Goal: Task Accomplishment & Management: Manage account settings

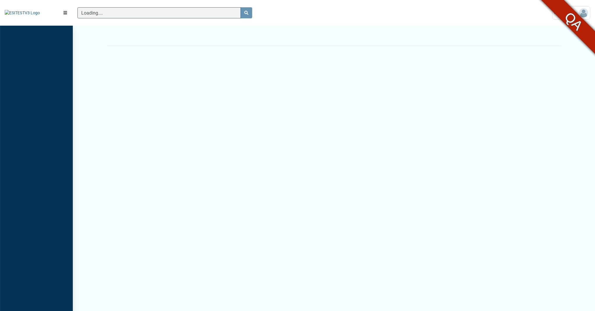
scroll to position [2, 0]
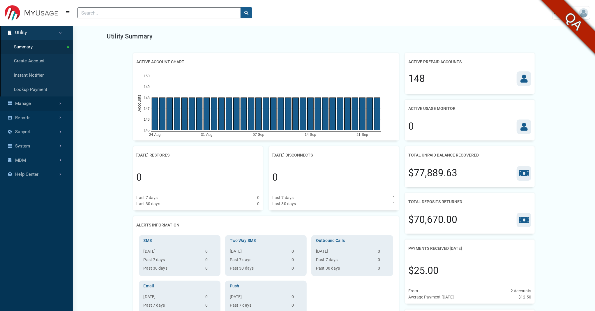
click at [37, 106] on link "Manage" at bounding box center [36, 103] width 73 height 14
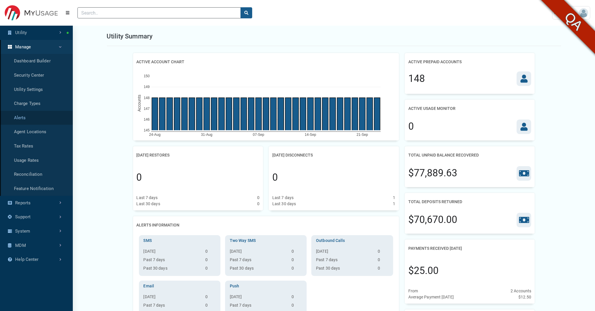
click at [26, 118] on link "Alerts" at bounding box center [36, 118] width 73 height 14
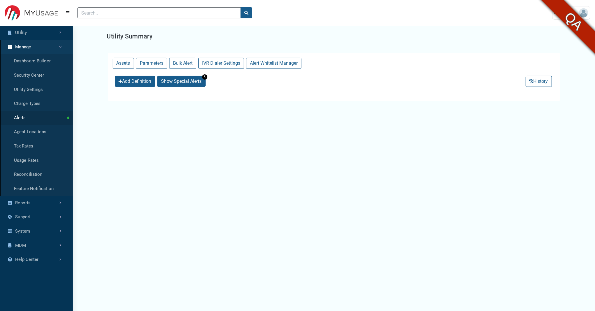
select select "25 per page"
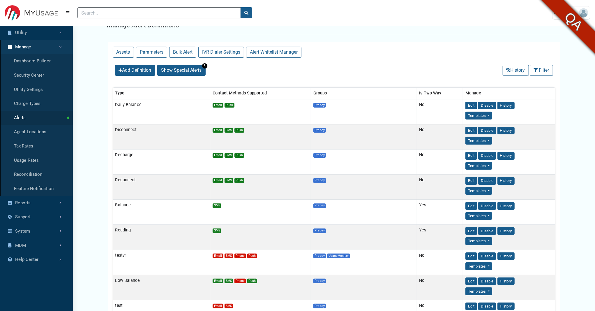
scroll to position [13, 0]
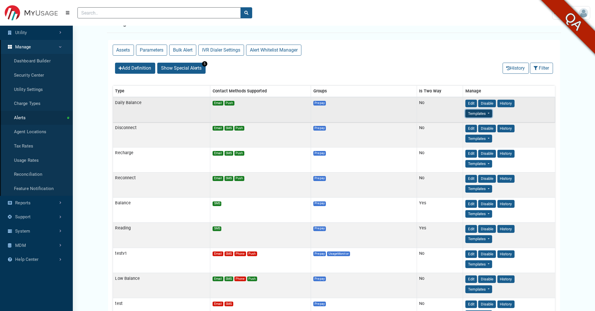
click at [472, 115] on button "Templates" at bounding box center [478, 113] width 26 height 8
click at [479, 122] on link "Email" at bounding box center [488, 124] width 46 height 9
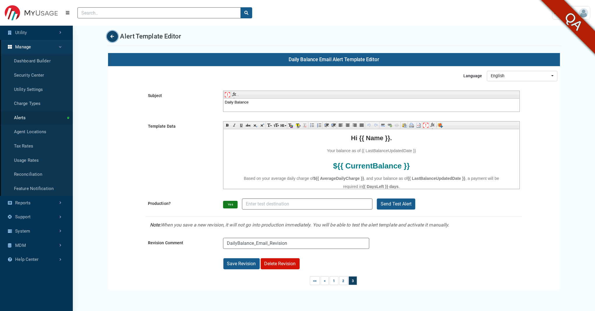
click at [111, 36] on icon "Back" at bounding box center [112, 36] width 3 height 4
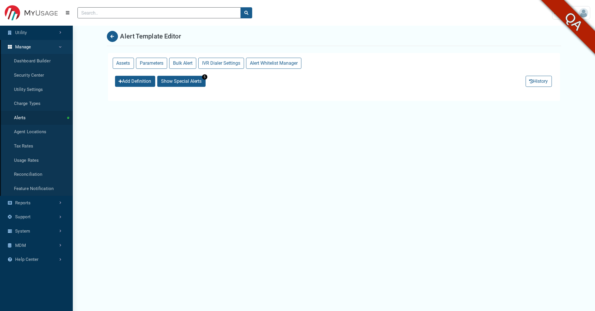
select select "25 per page"
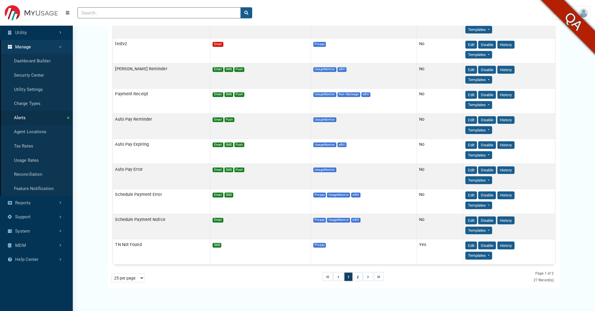
scroll to position [472, 0]
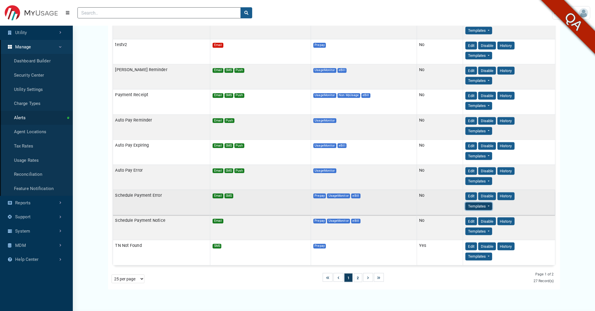
click at [471, 208] on button "Templates" at bounding box center [478, 206] width 26 height 8
click at [484, 220] on link "Email" at bounding box center [488, 216] width 46 height 9
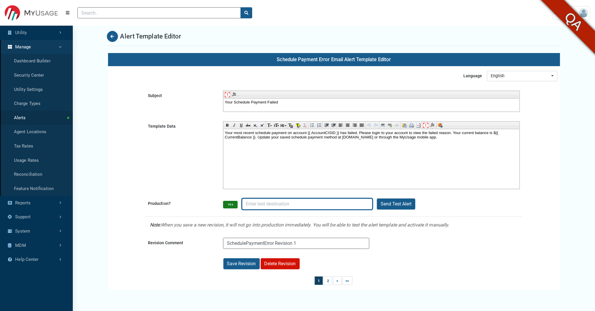
click at [252, 202] on input "Production?" at bounding box center [307, 203] width 130 height 11
type input "[PERSON_NAME][EMAIL_ADDRESS][DOMAIN_NAME]"
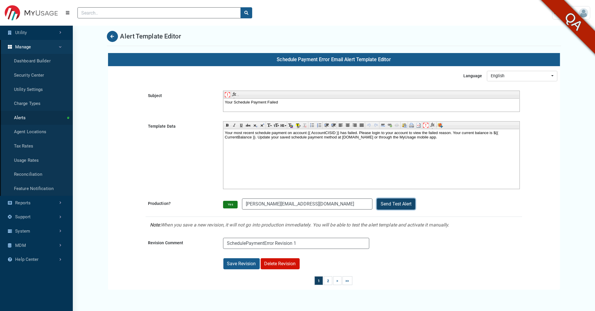
click at [403, 206] on button "Send Test Alert" at bounding box center [396, 203] width 38 height 11
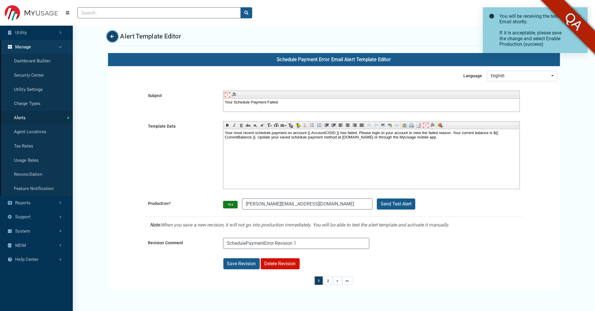
click at [114, 35] on button "Back" at bounding box center [112, 36] width 11 height 11
select select "25 per page"
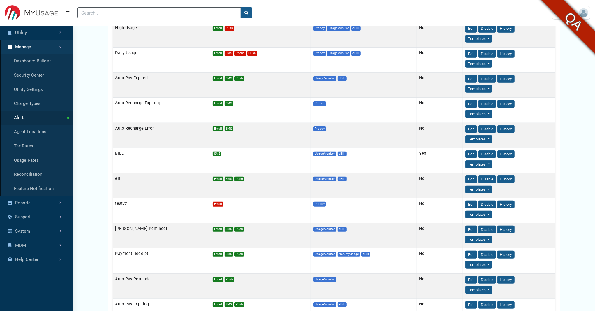
scroll to position [302, 0]
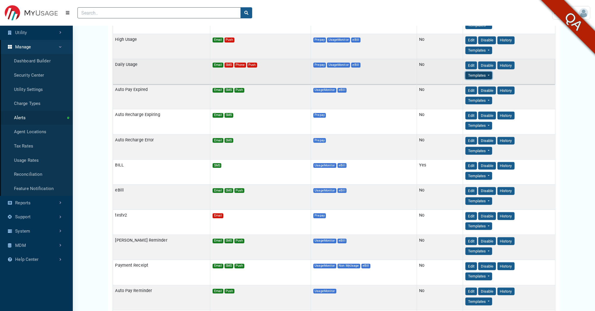
click at [470, 79] on button "Templates" at bounding box center [478, 76] width 26 height 8
click at [474, 88] on link "Email" at bounding box center [488, 86] width 46 height 9
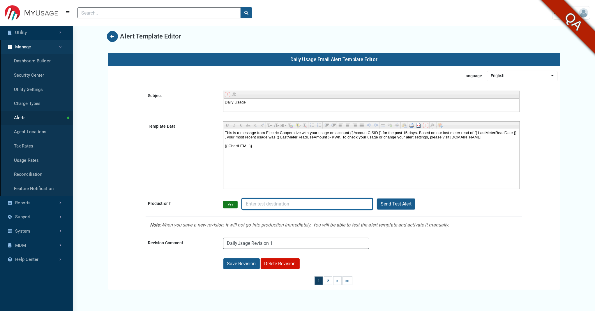
click at [273, 206] on input "Production?" at bounding box center [307, 203] width 130 height 11
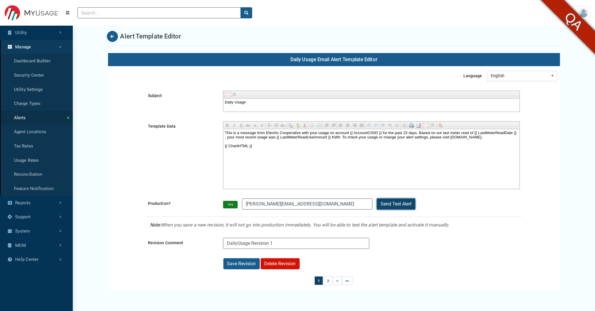
click at [392, 201] on button "Send Test Alert" at bounding box center [396, 203] width 38 height 11
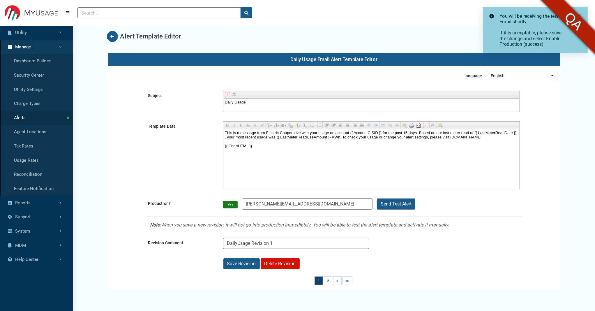
click at [577, 15] on span at bounding box center [579, 15] width 5 height 5
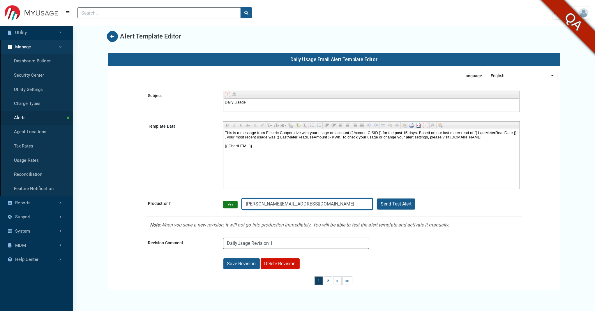
click at [300, 207] on input "[PERSON_NAME][EMAIL_ADDRESS][DOMAIN_NAME]" at bounding box center [307, 203] width 130 height 11
click at [257, 203] on input "[PERSON_NAME][EMAIL_ADDRESS][DOMAIN_NAME]" at bounding box center [307, 203] width 130 height 11
type input "[PERSON_NAME][EMAIL_ADDRESS][DOMAIN_NAME]"
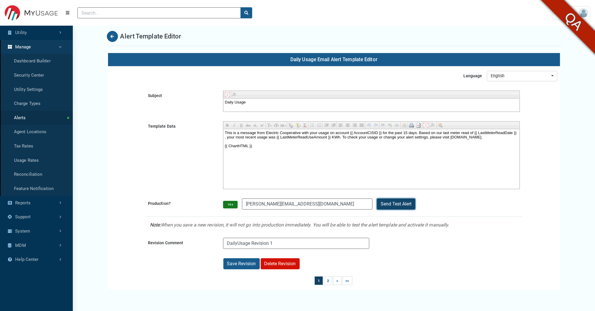
click at [386, 201] on button "Send Test Alert" at bounding box center [396, 203] width 38 height 11
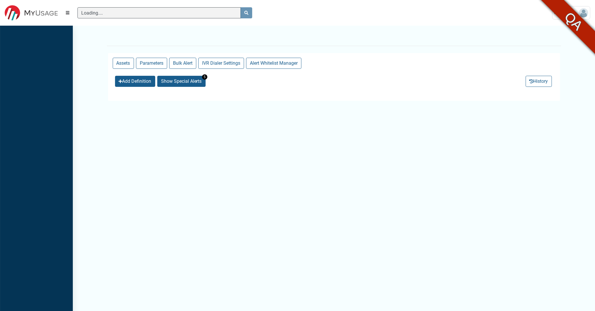
scroll to position [290, 73]
select select "25 per page"
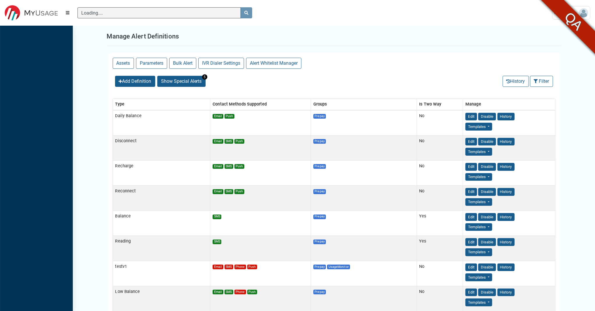
scroll to position [2, 0]
click at [266, 62] on button "Alert Whitelist Manager" at bounding box center [273, 63] width 55 height 11
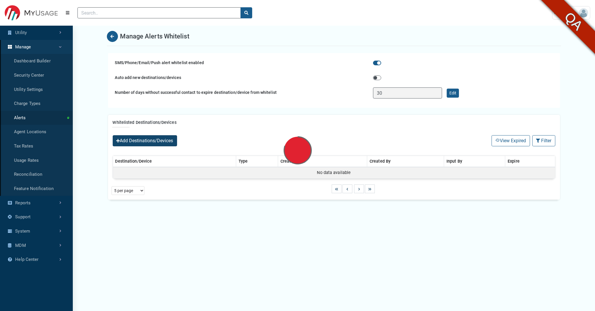
select select "25 per page"
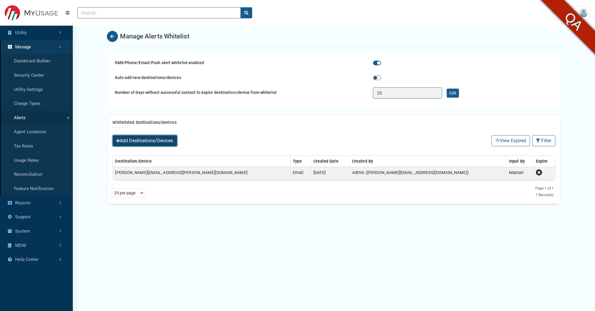
click at [147, 139] on button "Add Destinations/Devices" at bounding box center [145, 140] width 64 height 11
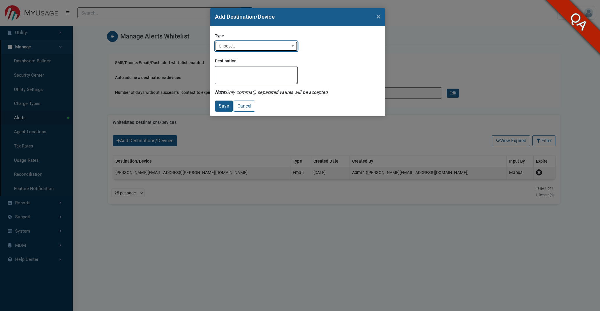
click at [257, 45] on div "Choose.." at bounding box center [255, 46] width 72 height 6
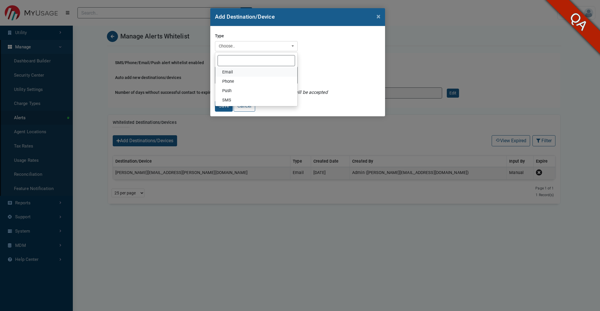
click at [242, 69] on link "Email" at bounding box center [256, 71] width 82 height 9
select select "Email"
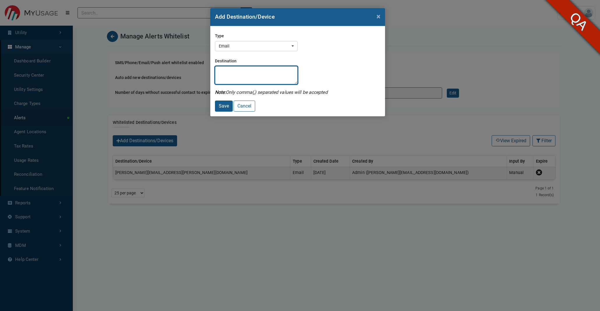
click at [233, 74] on textarea "Destination" at bounding box center [256, 75] width 83 height 18
type textarea "[PERSON_NAME][EMAIL_ADDRESS][DOMAIN_NAME]"
click at [223, 105] on button "Save" at bounding box center [224, 105] width 18 height 11
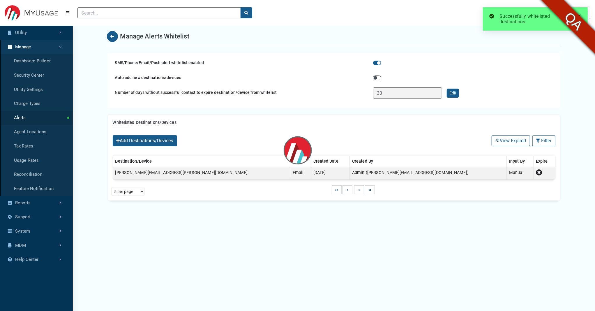
select select "25 per page"
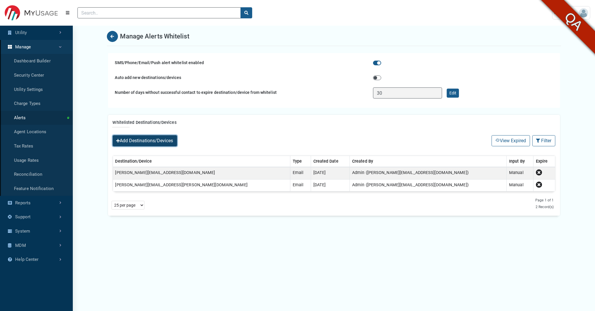
click at [150, 143] on button "Add Destinations/Devices" at bounding box center [145, 140] width 64 height 11
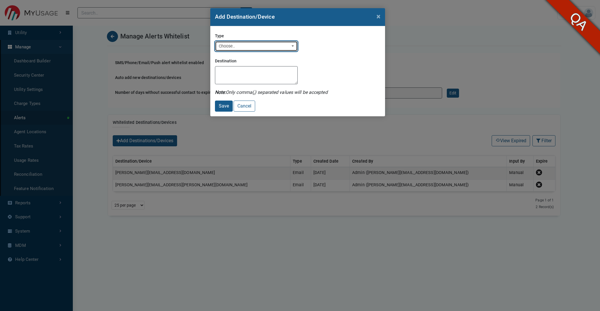
click at [236, 43] on div "Choose.." at bounding box center [255, 46] width 72 height 6
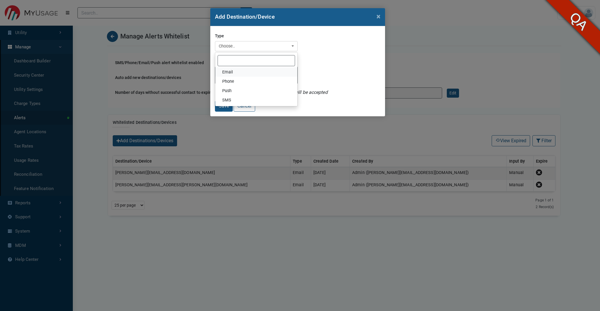
click at [230, 71] on span "Email" at bounding box center [227, 72] width 11 height 6
select select "Email"
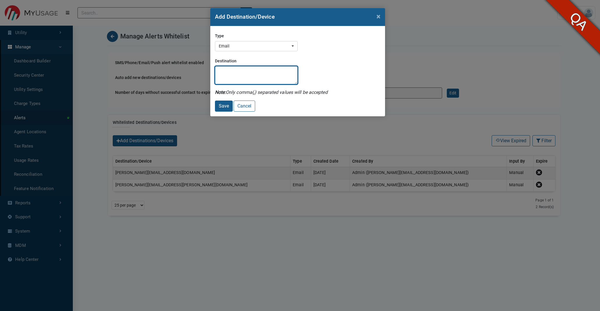
click at [225, 75] on textarea "Destination" at bounding box center [256, 75] width 83 height 18
type textarea "[PERSON_NAME][EMAIL_ADDRESS][DOMAIN_NAME]"
click at [219, 107] on button "Save" at bounding box center [224, 105] width 18 height 11
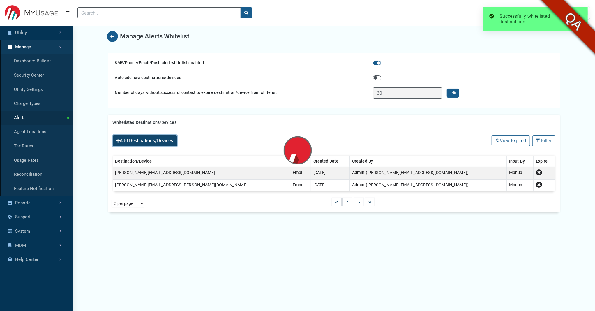
select select "25 per page"
